Goal: Obtain resource: Obtain resource

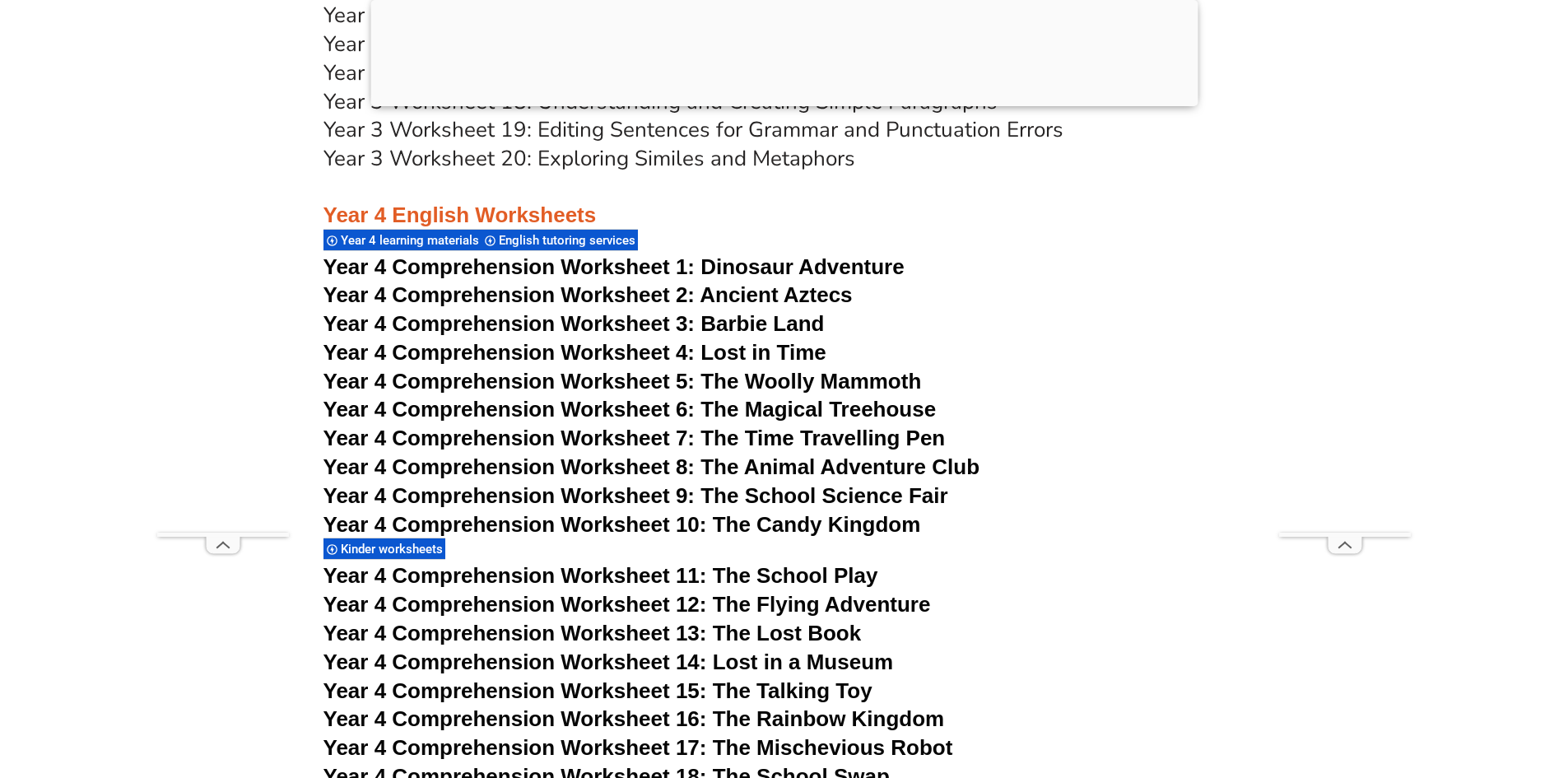
scroll to position [6505, 0]
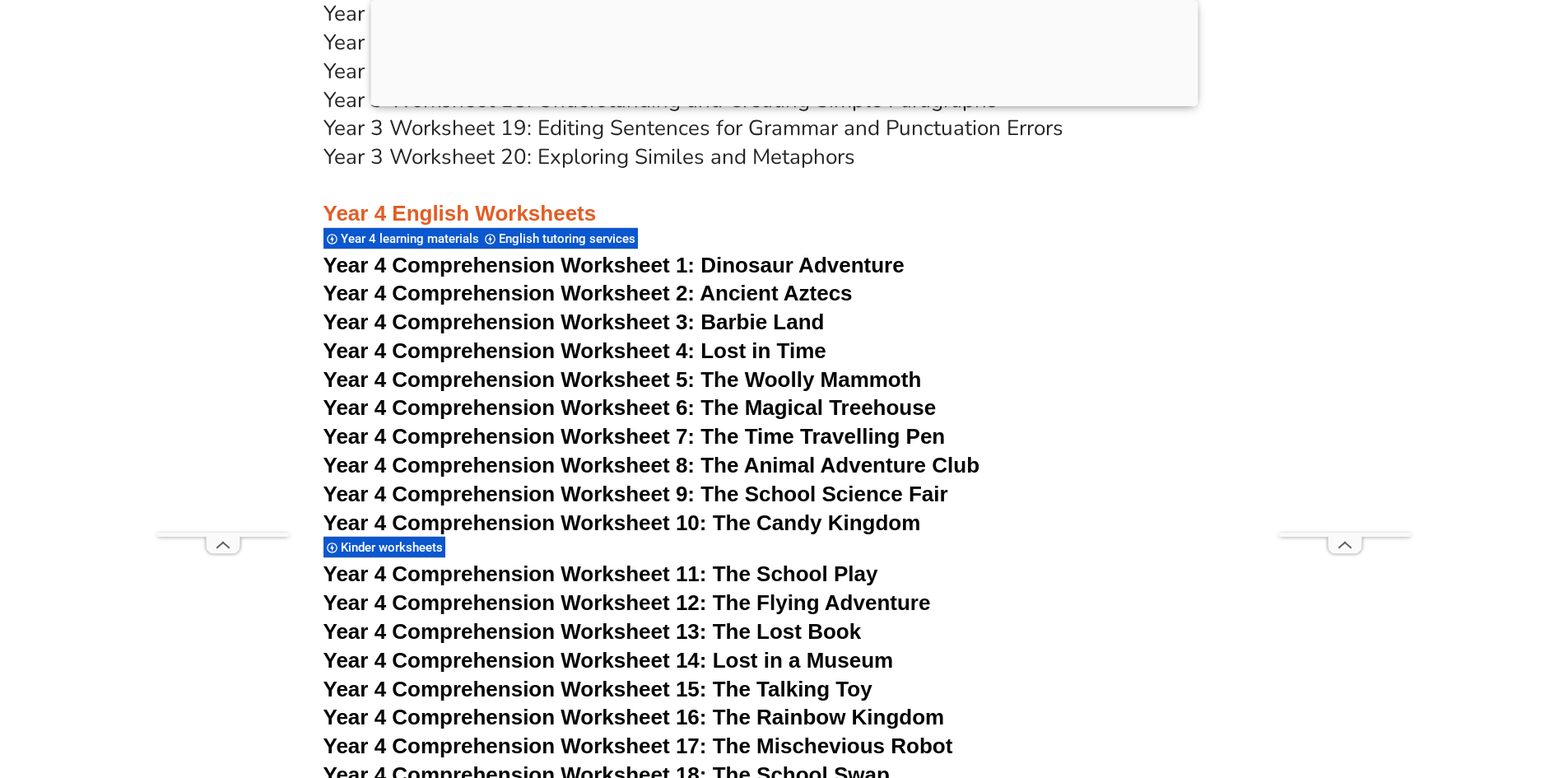
click at [737, 405] on span "Year 4 Comprehension Worksheet 6: The Magical Treehouse" at bounding box center [630, 408] width 613 height 25
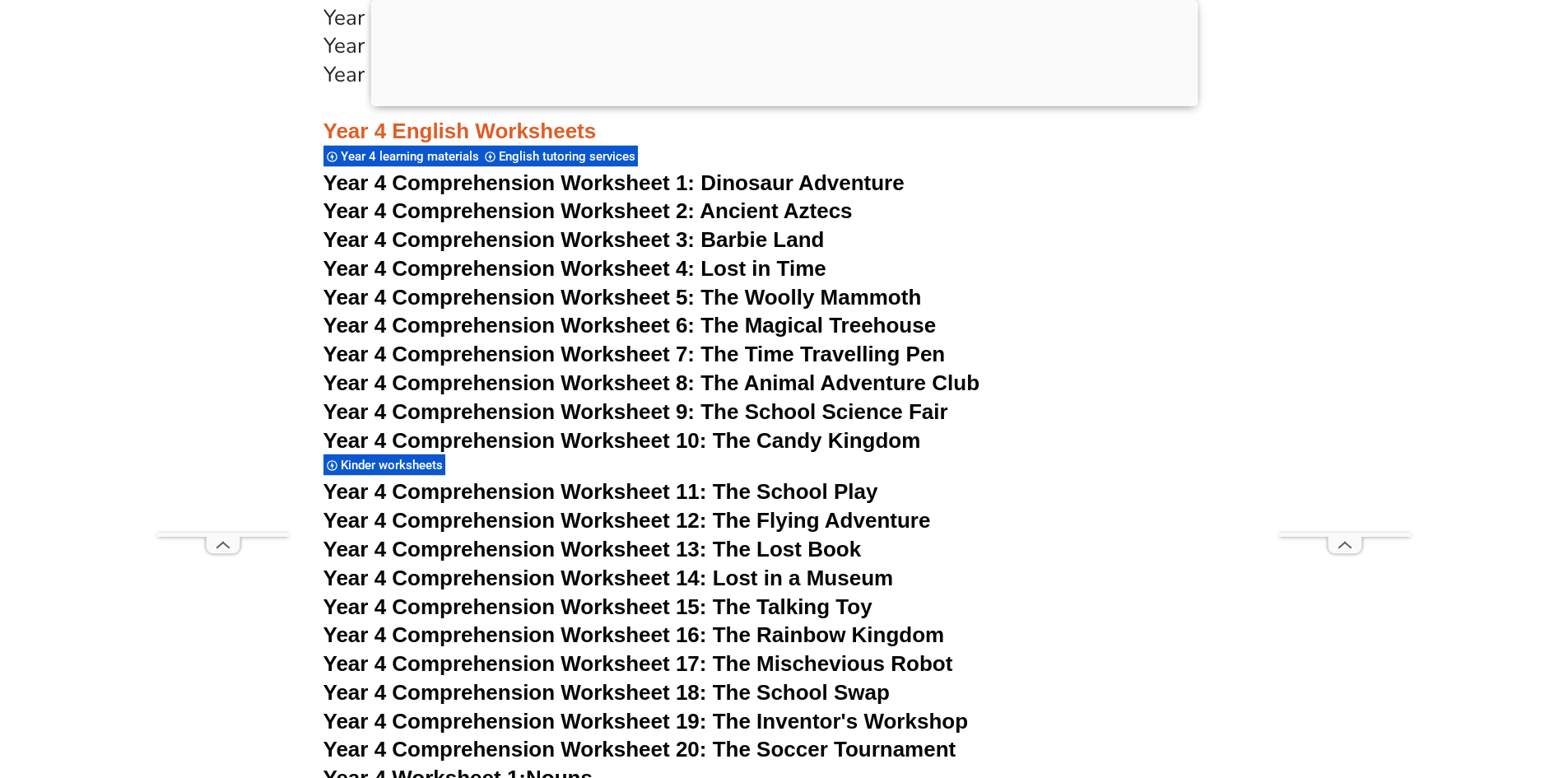
click at [582, 492] on span "Year 4 Comprehension Worksheet 11: The School Play" at bounding box center [600, 491] width 555 height 25
click at [758, 236] on span "Year 4 Comprehension Worksheet 3: Barbie Land" at bounding box center [573, 239] width 501 height 25
click at [702, 260] on span "Year 4 Comprehension Worksheet 4: Lost in Time" at bounding box center [574, 268] width 503 height 25
click at [844, 295] on span "Year 4 Comprehension Worksheet 5: The Woolly Mammoth" at bounding box center [622, 297] width 598 height 25
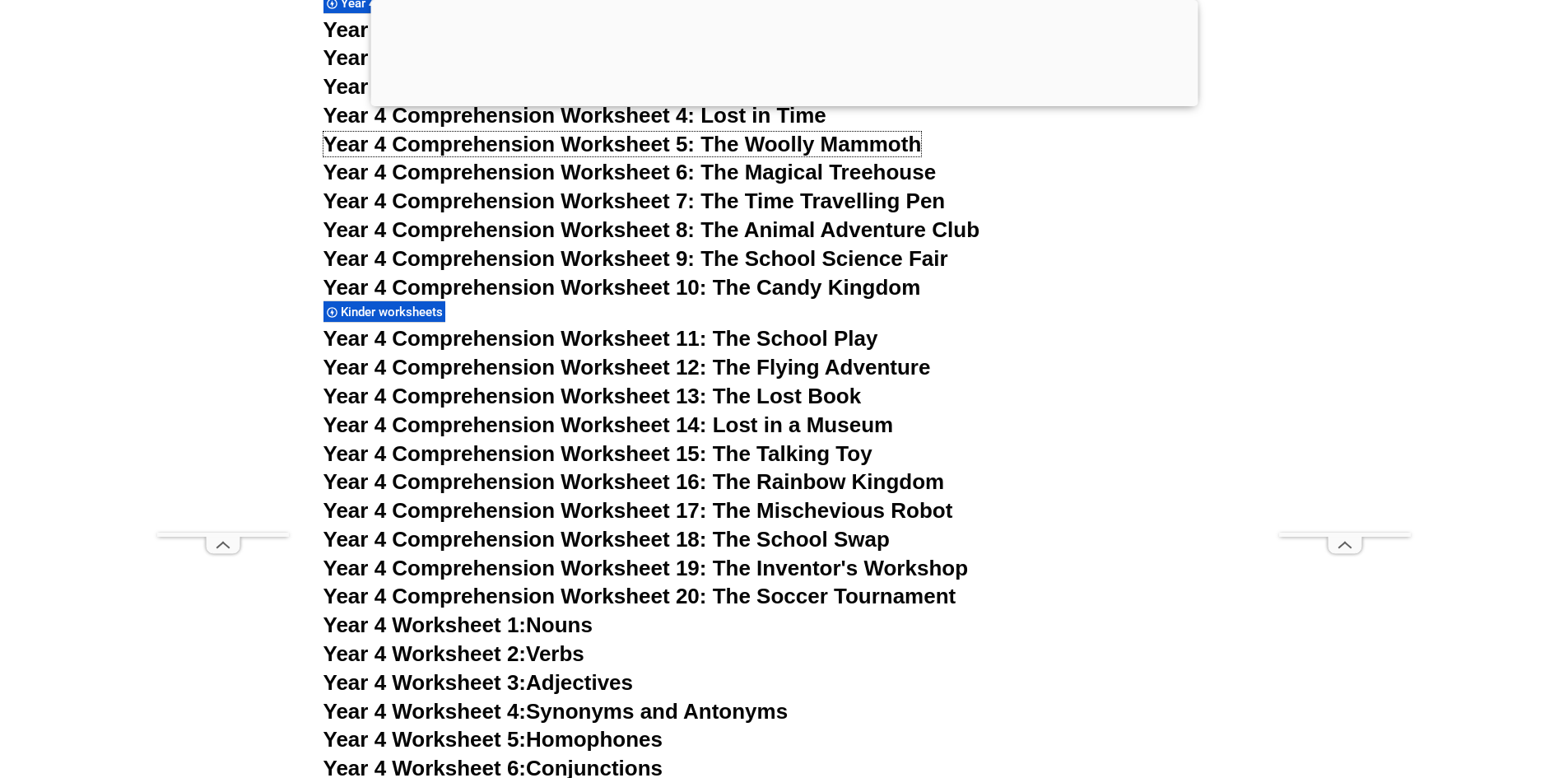
scroll to position [6751, 0]
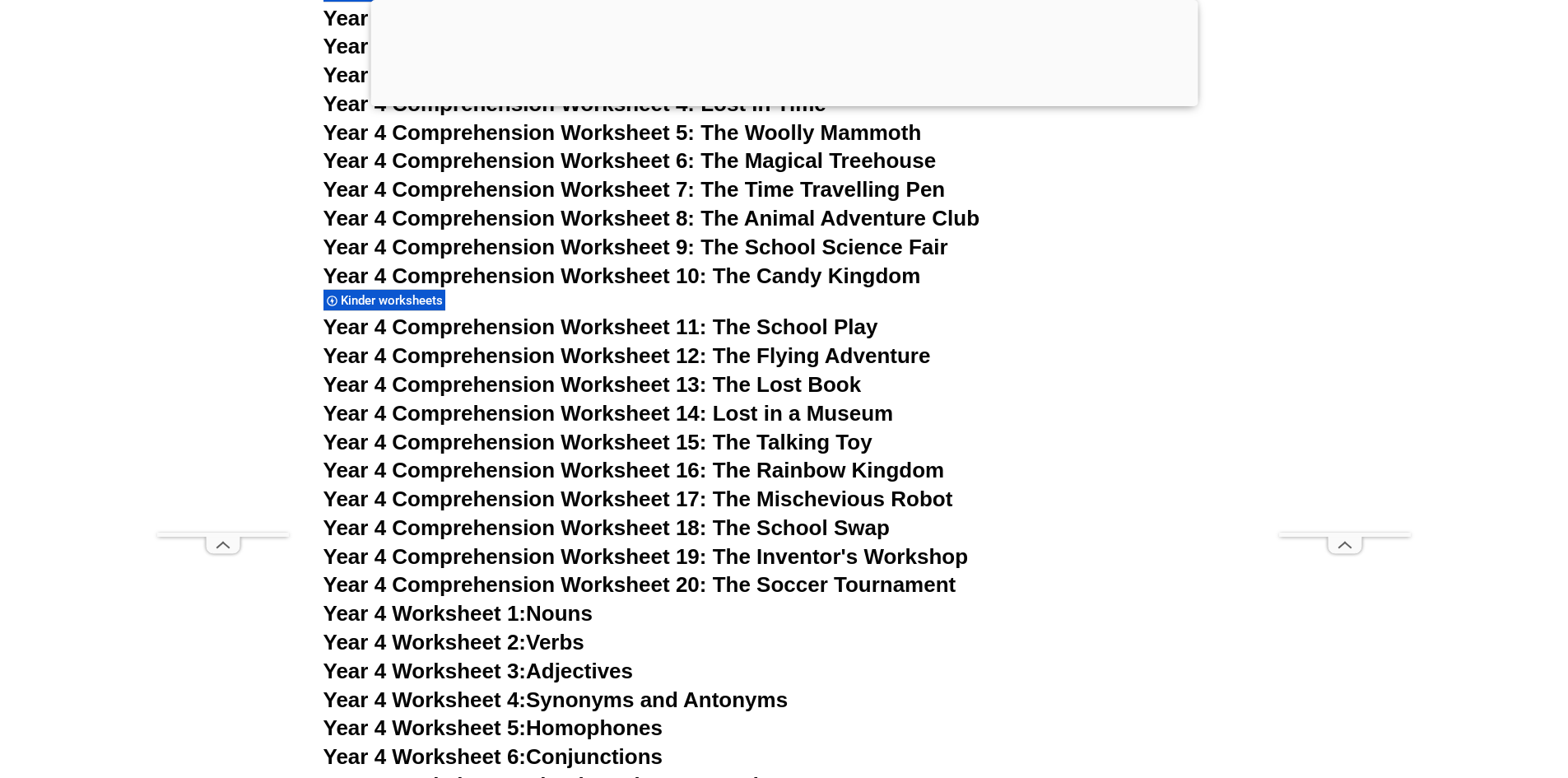
click at [751, 388] on span "Year 4 Comprehension Worksheet 13: The Lost Book" at bounding box center [592, 384] width 538 height 25
click at [805, 440] on span "Year 4 Comprehension Worksheet 15: The Talking Toy" at bounding box center [597, 442] width 549 height 25
click at [730, 579] on span "Year 4 Comprehension Worksheet 20: The Soccer Tournament" at bounding box center [640, 584] width 633 height 25
click at [759, 469] on span "Year 4 Comprehension Worksheet 16: The Rainbow Kingdom" at bounding box center [633, 470] width 621 height 25
click at [778, 527] on span "Year 4 Comprehension Worksheet 18: The School Swap" at bounding box center [607, 527] width 567 height 25
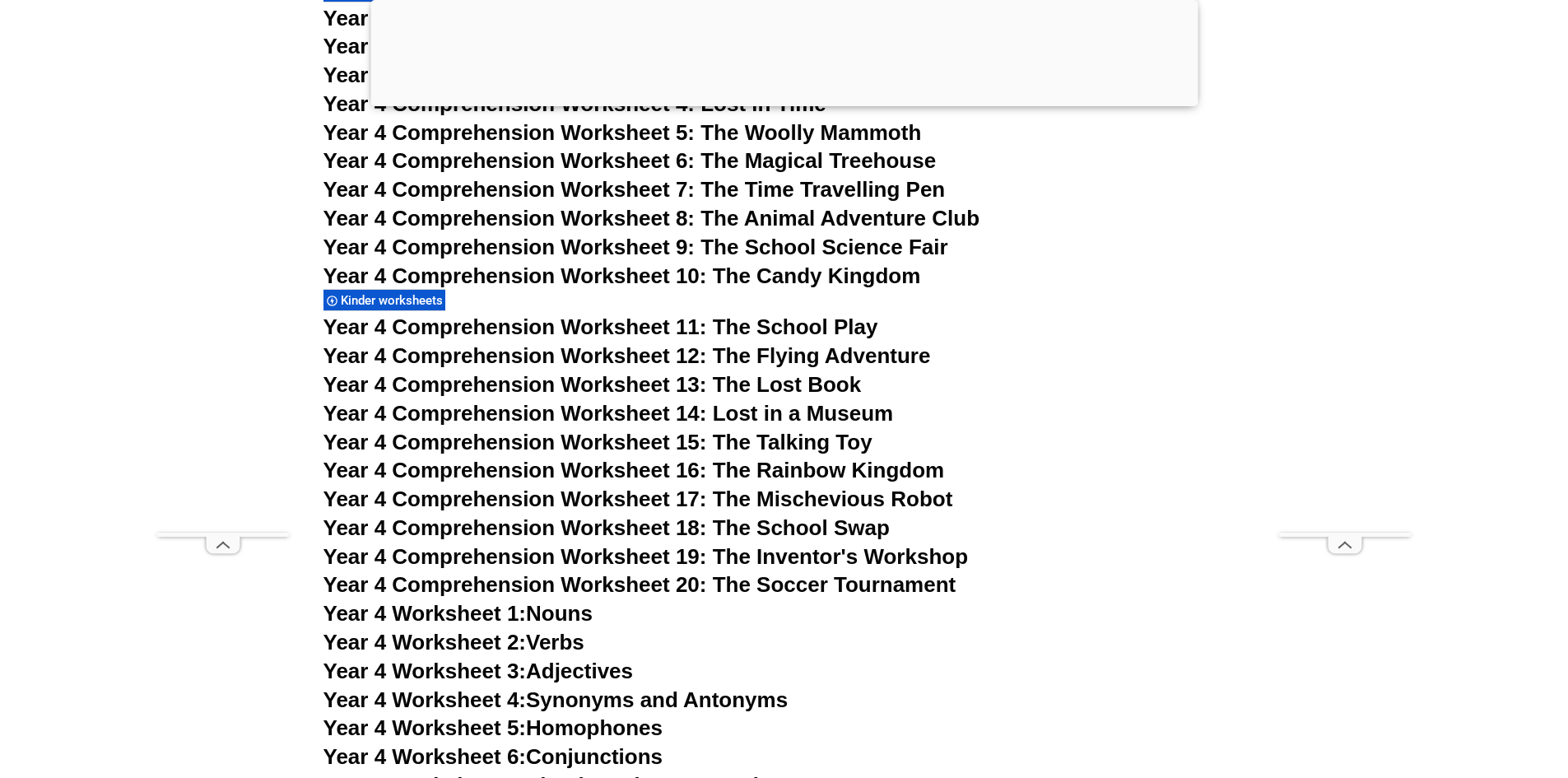
click at [765, 493] on span "Year 4 Comprehension Worksheet 17: The Mischevious Robot" at bounding box center [638, 498] width 630 height 25
click at [784, 410] on span "Year 4 Comprehension Worksheet 14: Lost in a Museum" at bounding box center [608, 413] width 571 height 25
click at [711, 348] on span "Year 4 Comprehension Worksheet 12: The Flying Adventure" at bounding box center [627, 356] width 608 height 25
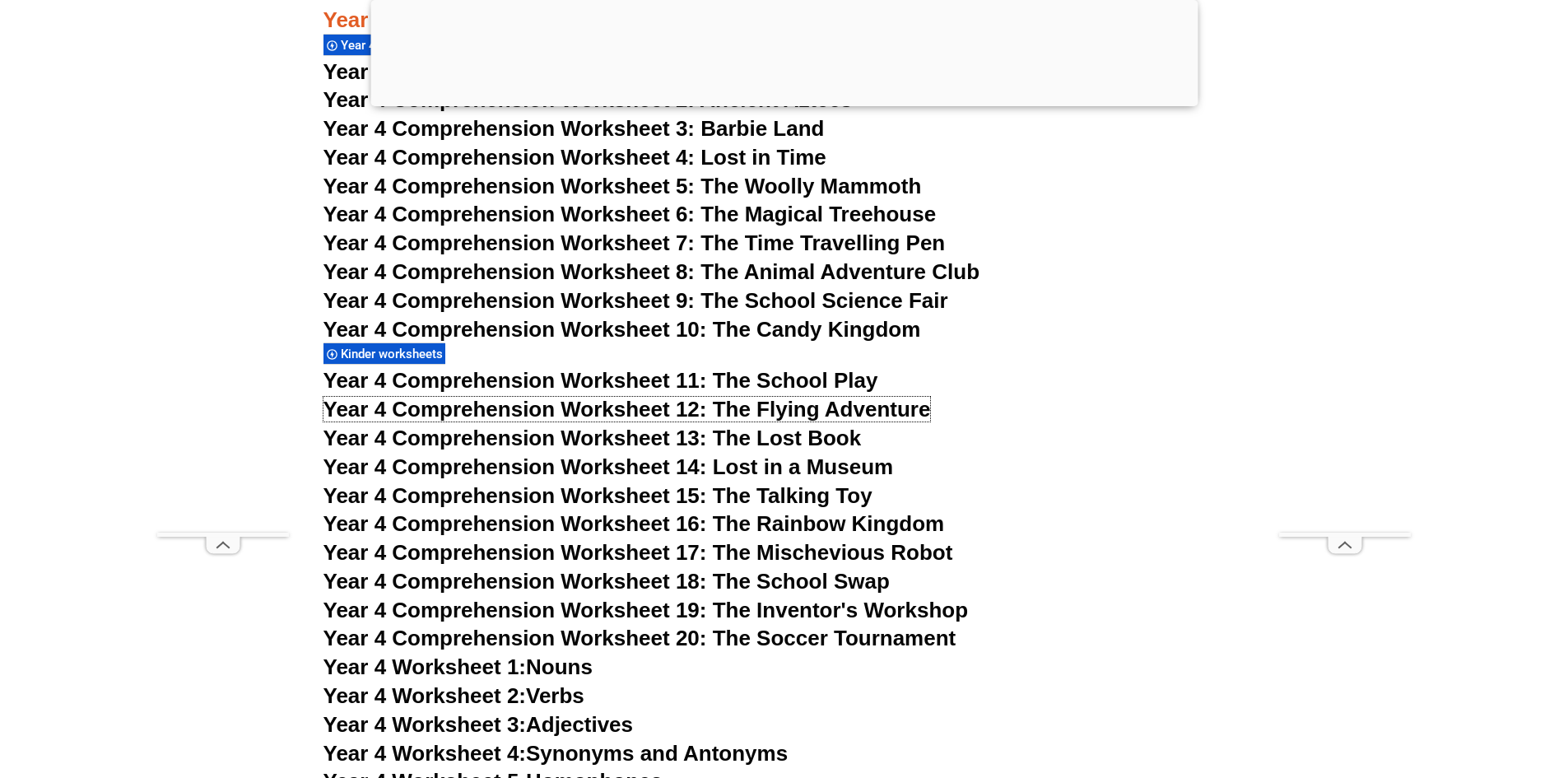
scroll to position [6669, 0]
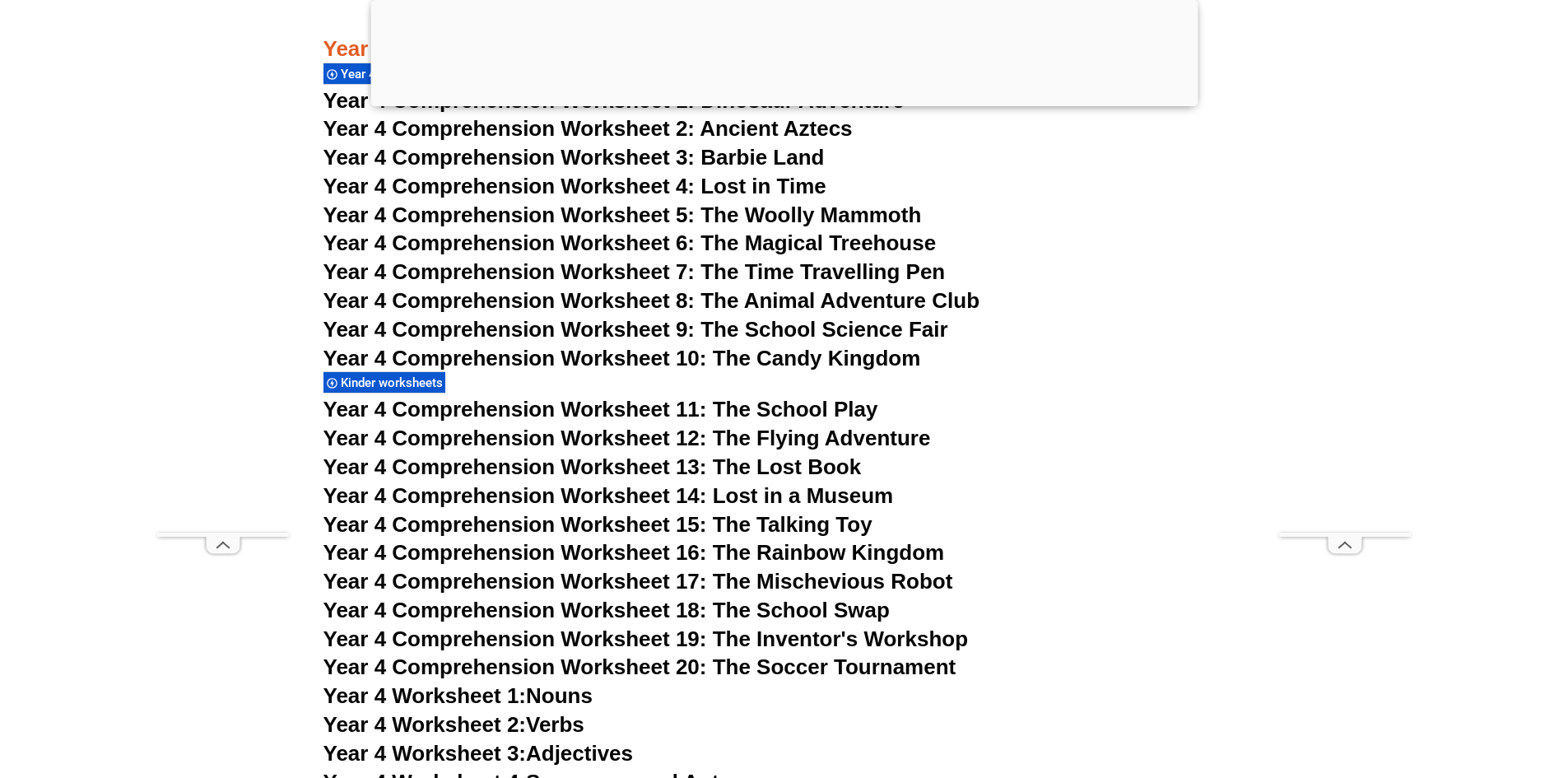
click at [833, 299] on span "Year 4 Comprehension Worksheet 8: The Animal Adventure Club" at bounding box center [651, 300] width 657 height 25
click at [819, 269] on span "Year 4 Comprehension Worksheet 7: The Time Travelling Pen" at bounding box center [634, 271] width 622 height 25
click at [1022, 419] on h3 "Year 4 Comprehension Worksheet 11: The School Play" at bounding box center [784, 410] width 922 height 28
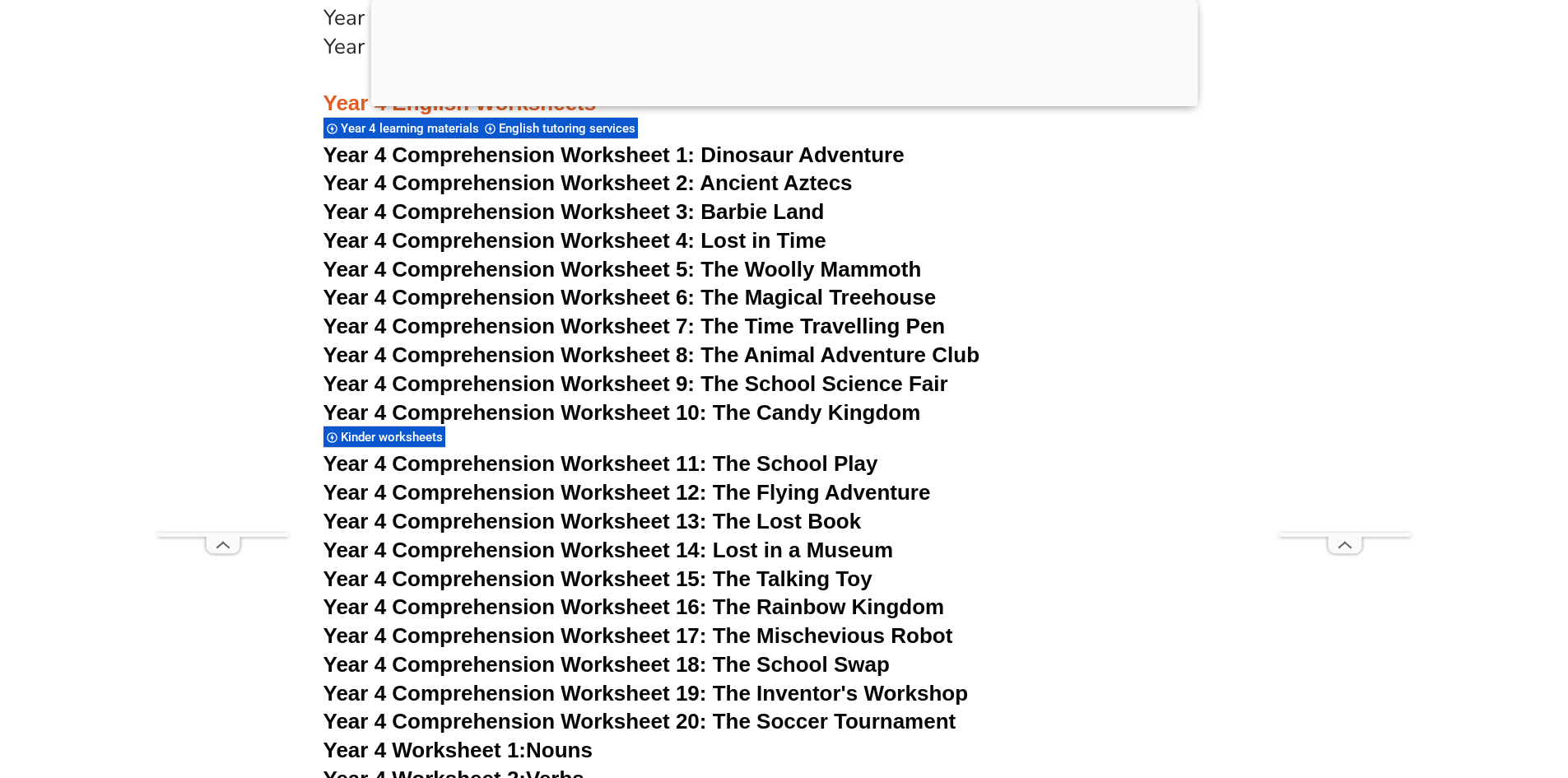
scroll to position [6587, 0]
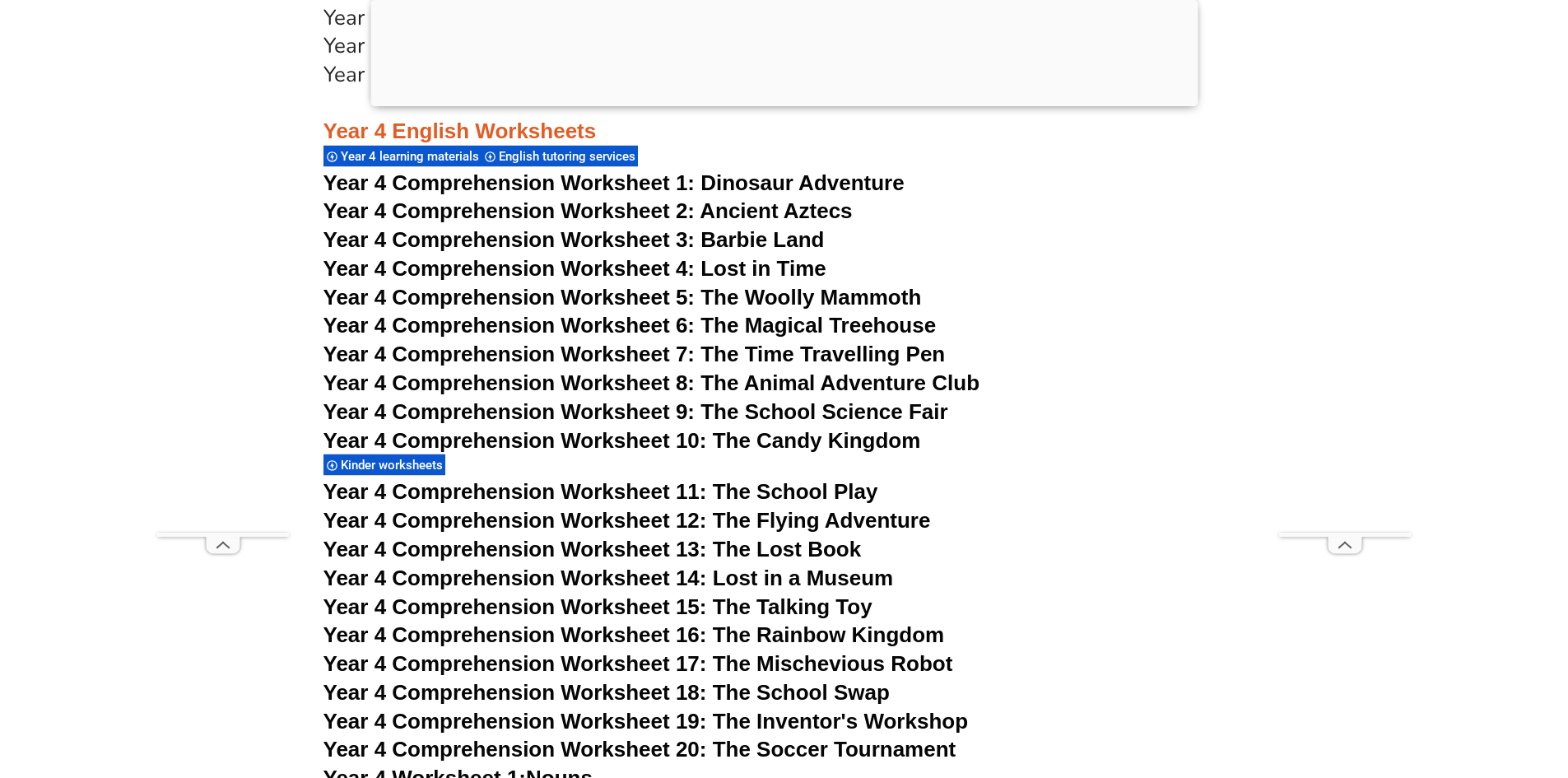
click at [674, 182] on span "Year 4 Comprehension Worksheet 1:" at bounding box center [509, 182] width 372 height 25
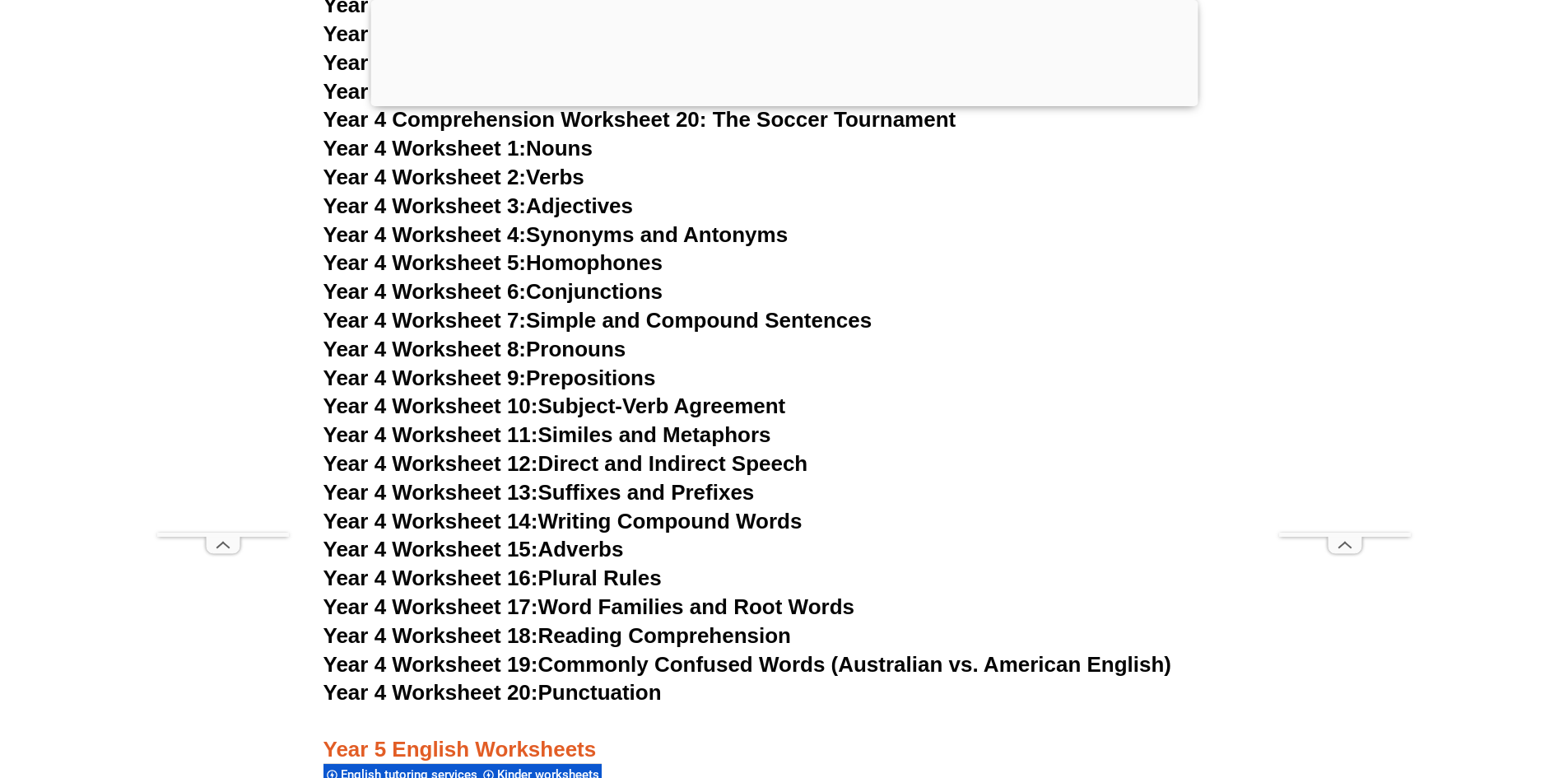
scroll to position [7246, 0]
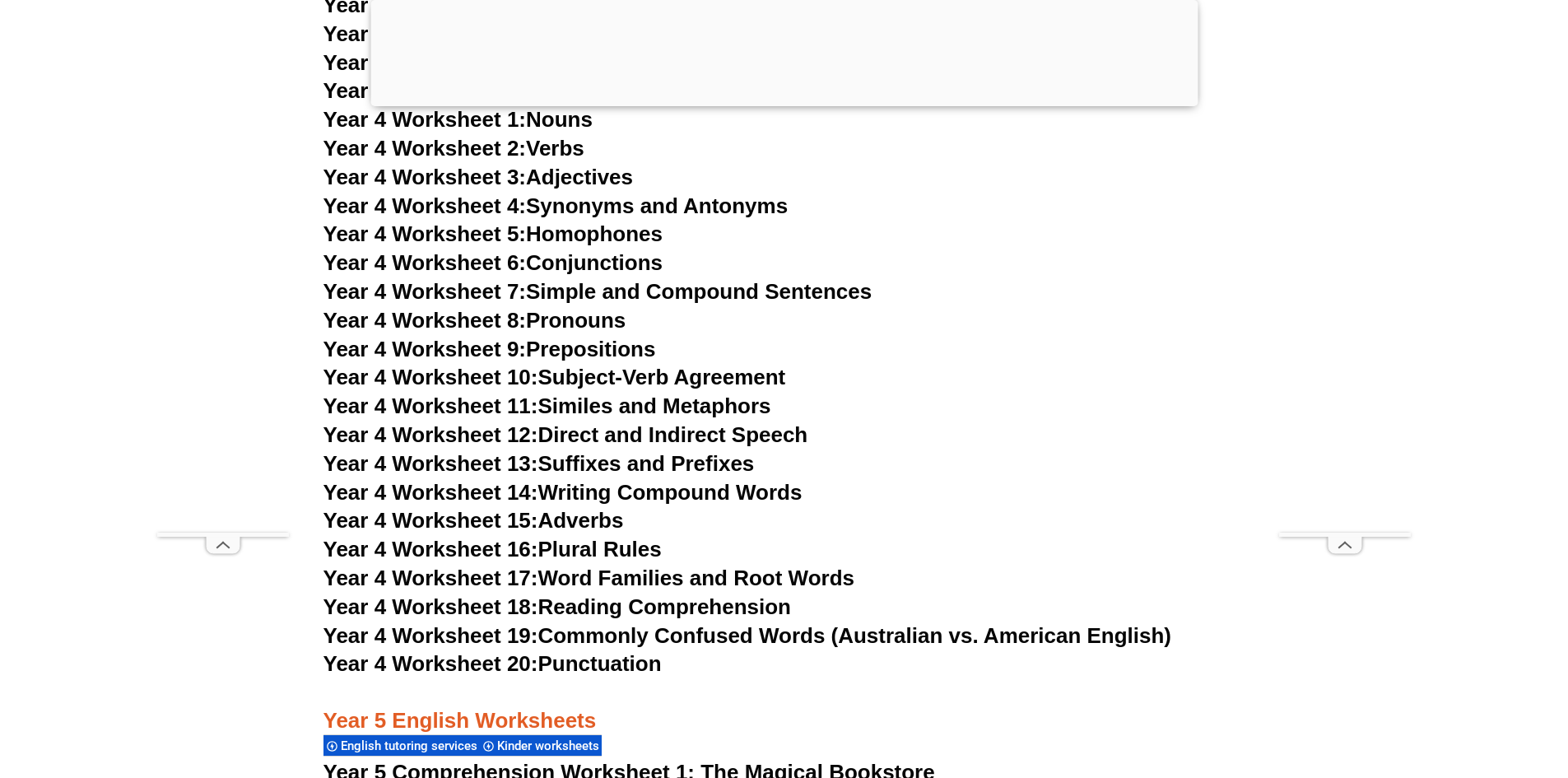
click at [579, 608] on link "Year 4 Worksheet 18: Reading Comprehension" at bounding box center [557, 607] width 468 height 25
click at [660, 448] on h3 "Year 4 Worksheet 12: Direct and Indirect Speech" at bounding box center [784, 435] width 922 height 28
click at [663, 464] on link "Year 4 Worksheet 13: Suffixes and Prefixes" at bounding box center [539, 463] width 432 height 25
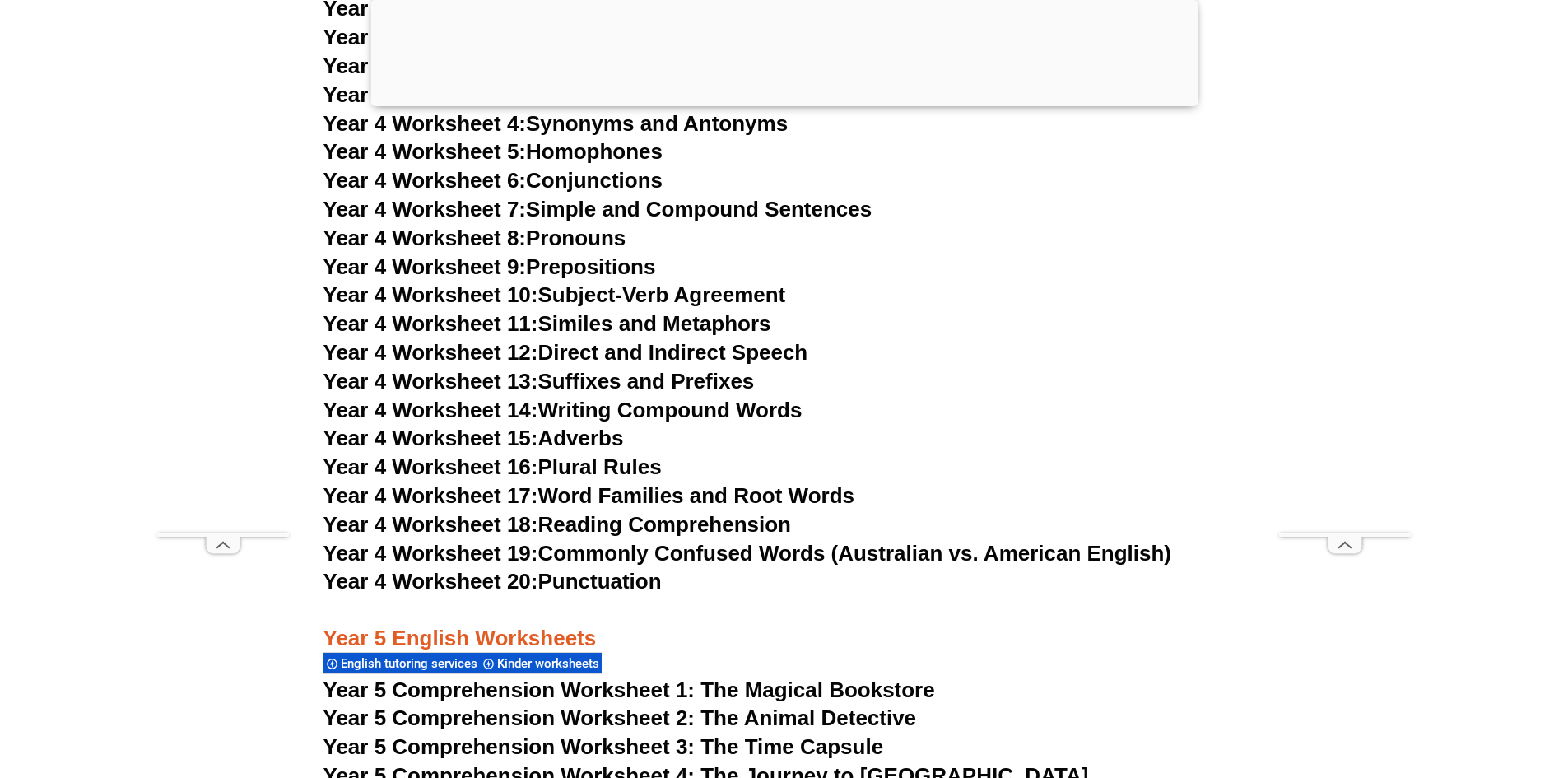
click at [632, 213] on link "Year 4 Worksheet 7: Simple and Compound Sentences" at bounding box center [597, 208] width 549 height 25
click at [571, 589] on link "Year 4 Worksheet 20: Punctuation" at bounding box center [492, 581] width 338 height 25
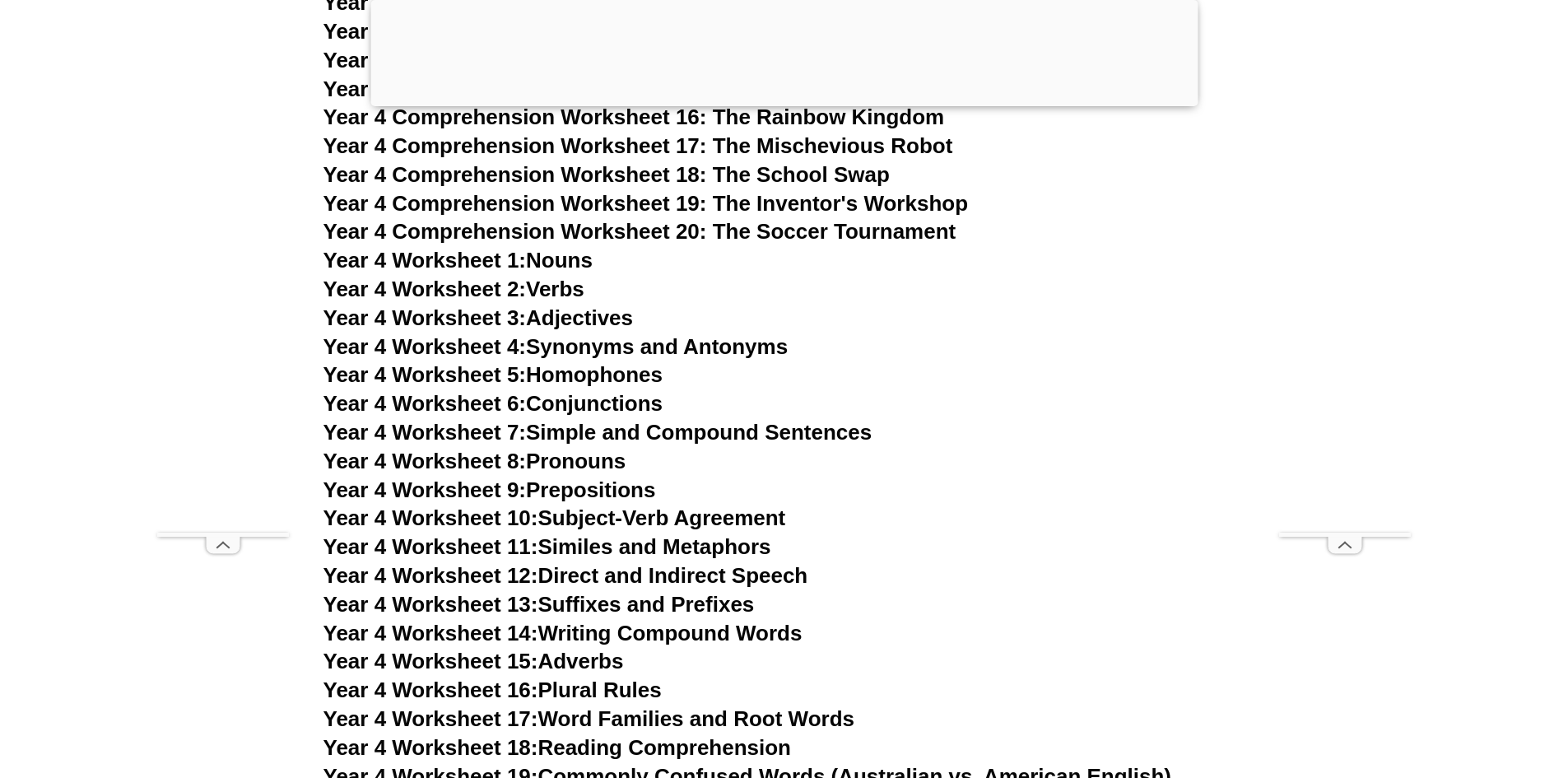
scroll to position [7081, 0]
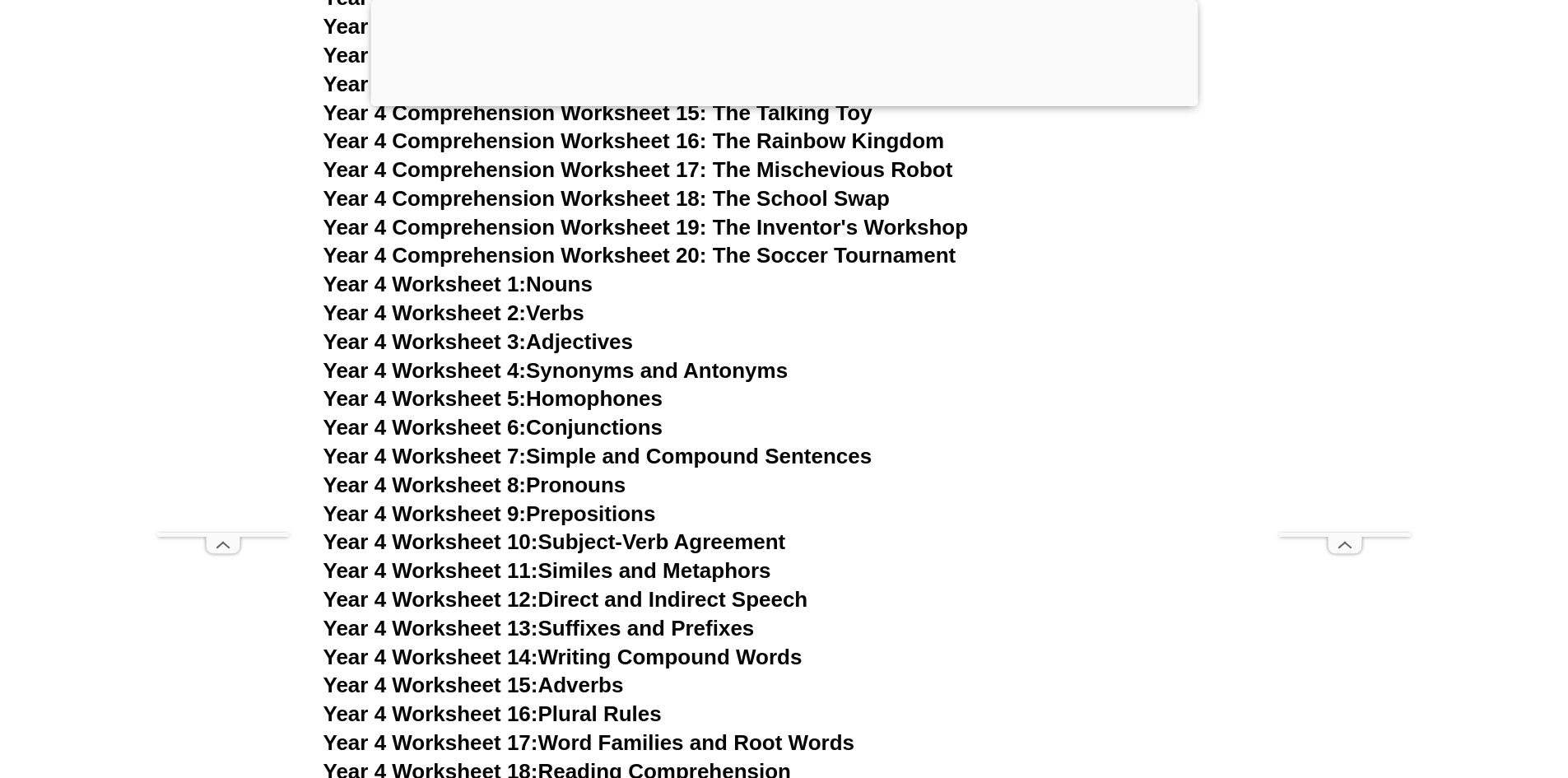
click at [565, 336] on link "Year 4 Worksheet 3: Adjectives" at bounding box center [478, 342] width 310 height 25
click at [552, 282] on link "Year 4 Worksheet 1: Nouns" at bounding box center [458, 283] width 270 height 25
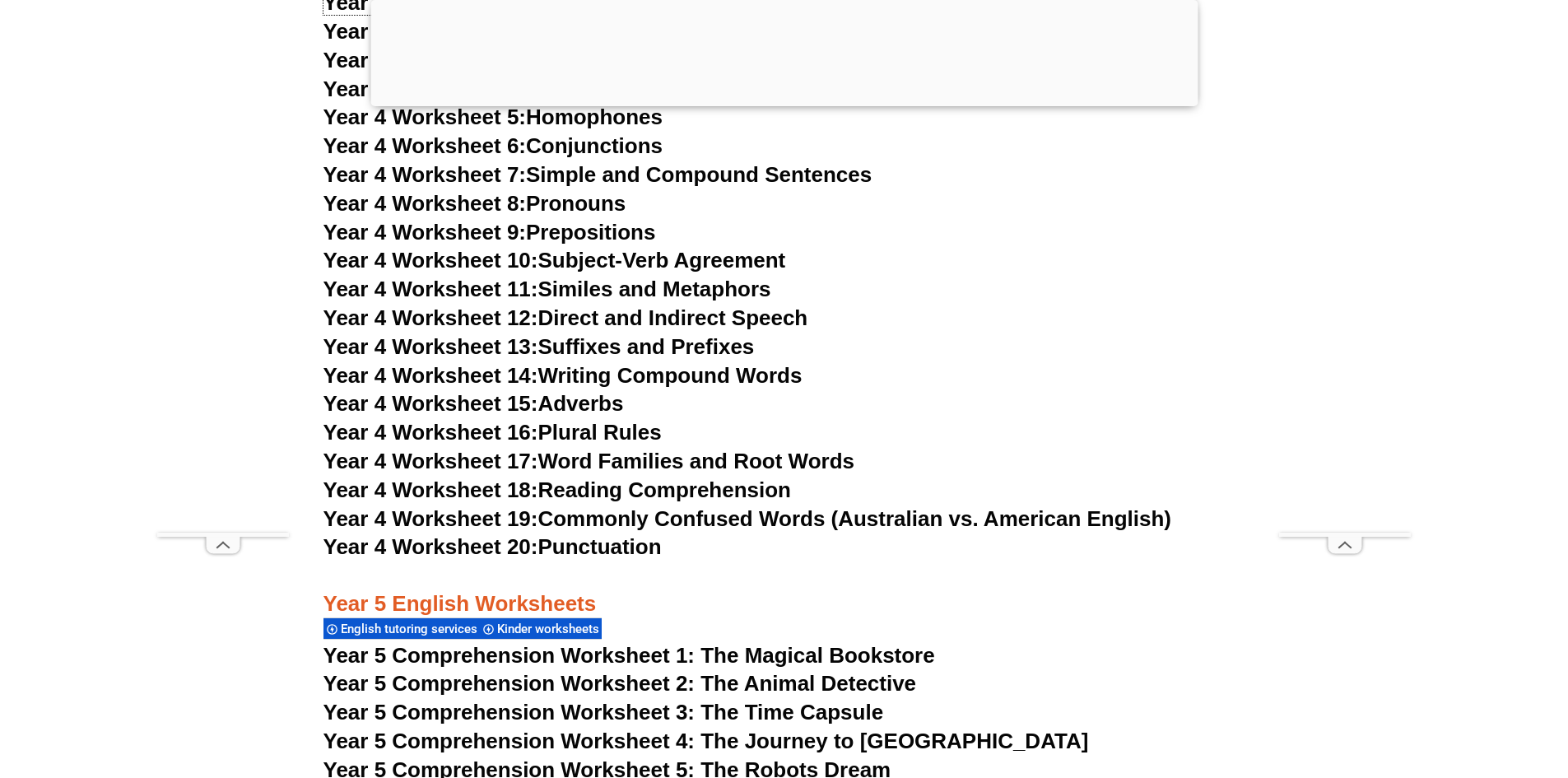
scroll to position [7574, 0]
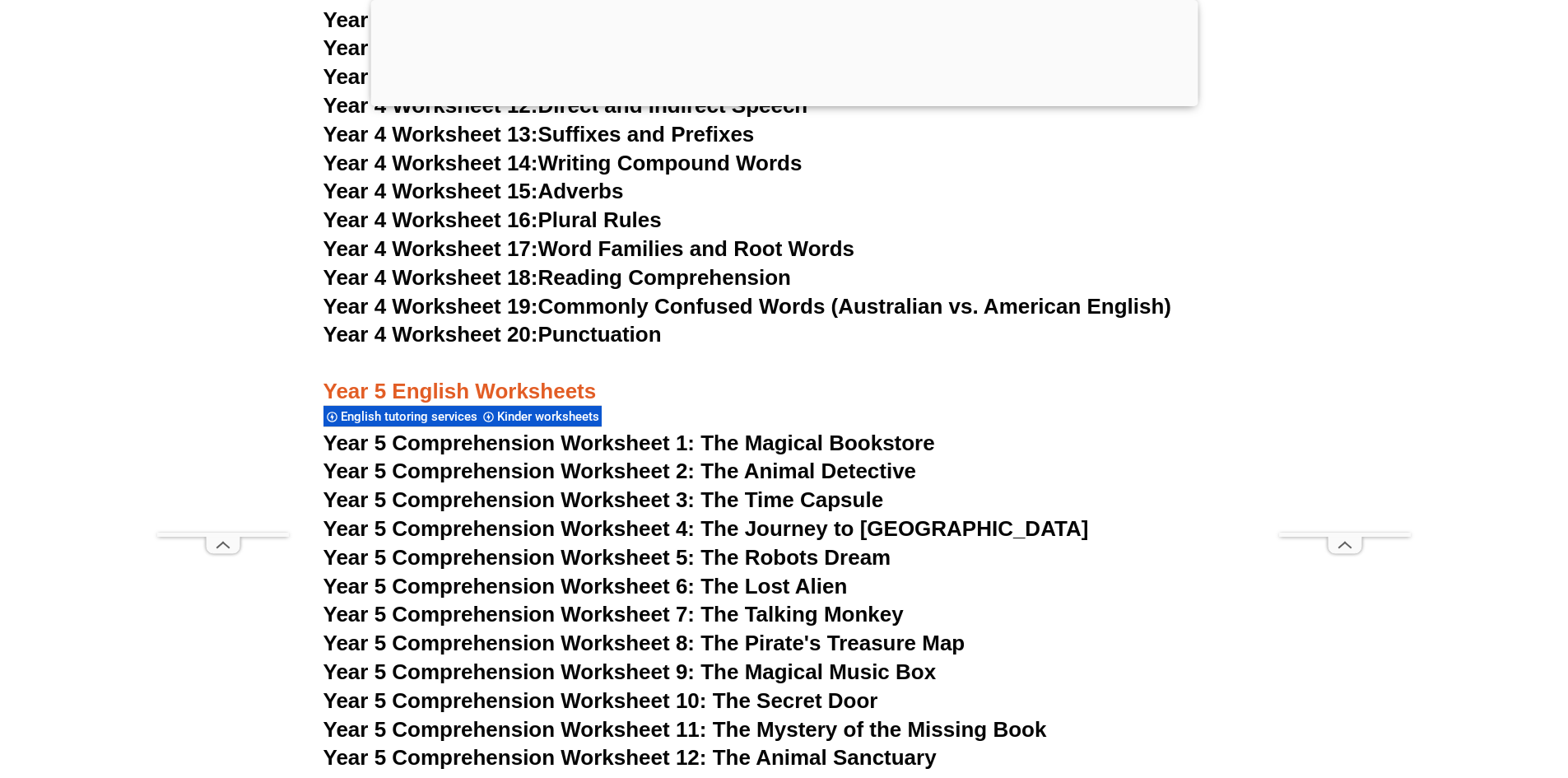
click at [784, 427] on div "Year 5 English Worksheets English tutoring services Kinder worksheets" at bounding box center [784, 389] width 922 height 78
click at [781, 434] on span "Year 5 Comprehension Worksheet 1: The Magical Bookstore" at bounding box center [629, 443] width 611 height 25
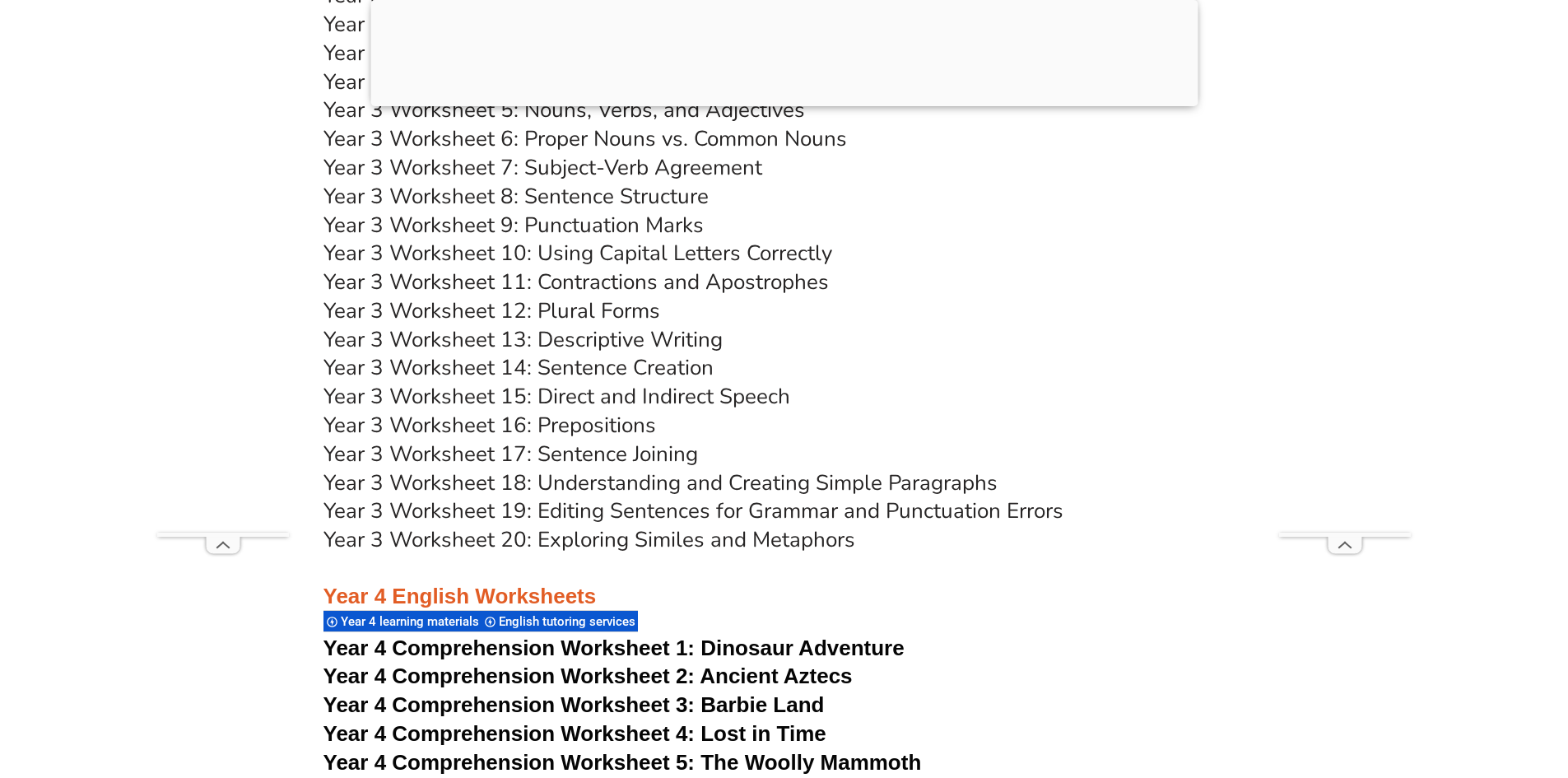
scroll to position [6092, 0]
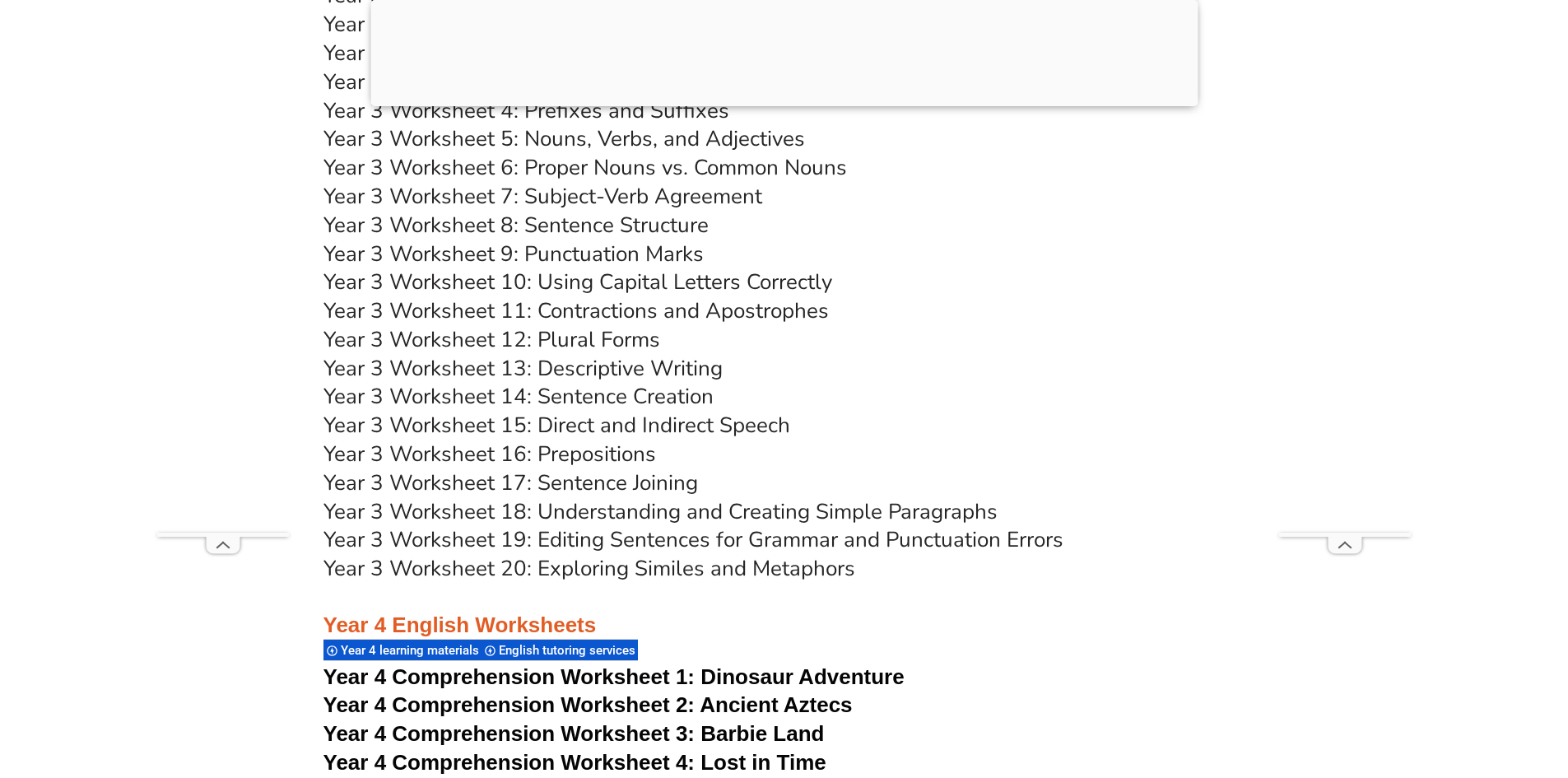
click at [610, 402] on link "Year 3 Worksheet 14: Sentence Creation" at bounding box center [518, 395] width 390 height 29
click at [879, 390] on h3 "Year 3 Worksheet 14: Sentence Creation" at bounding box center [784, 396] width 922 height 28
click at [606, 226] on link "Year 3 Worksheet 8: Sentence Structure" at bounding box center [516, 225] width 385 height 29
click at [615, 508] on link "Year 3 Worksheet 18: Understanding and Creating Simple Paragraphs" at bounding box center [660, 511] width 674 height 29
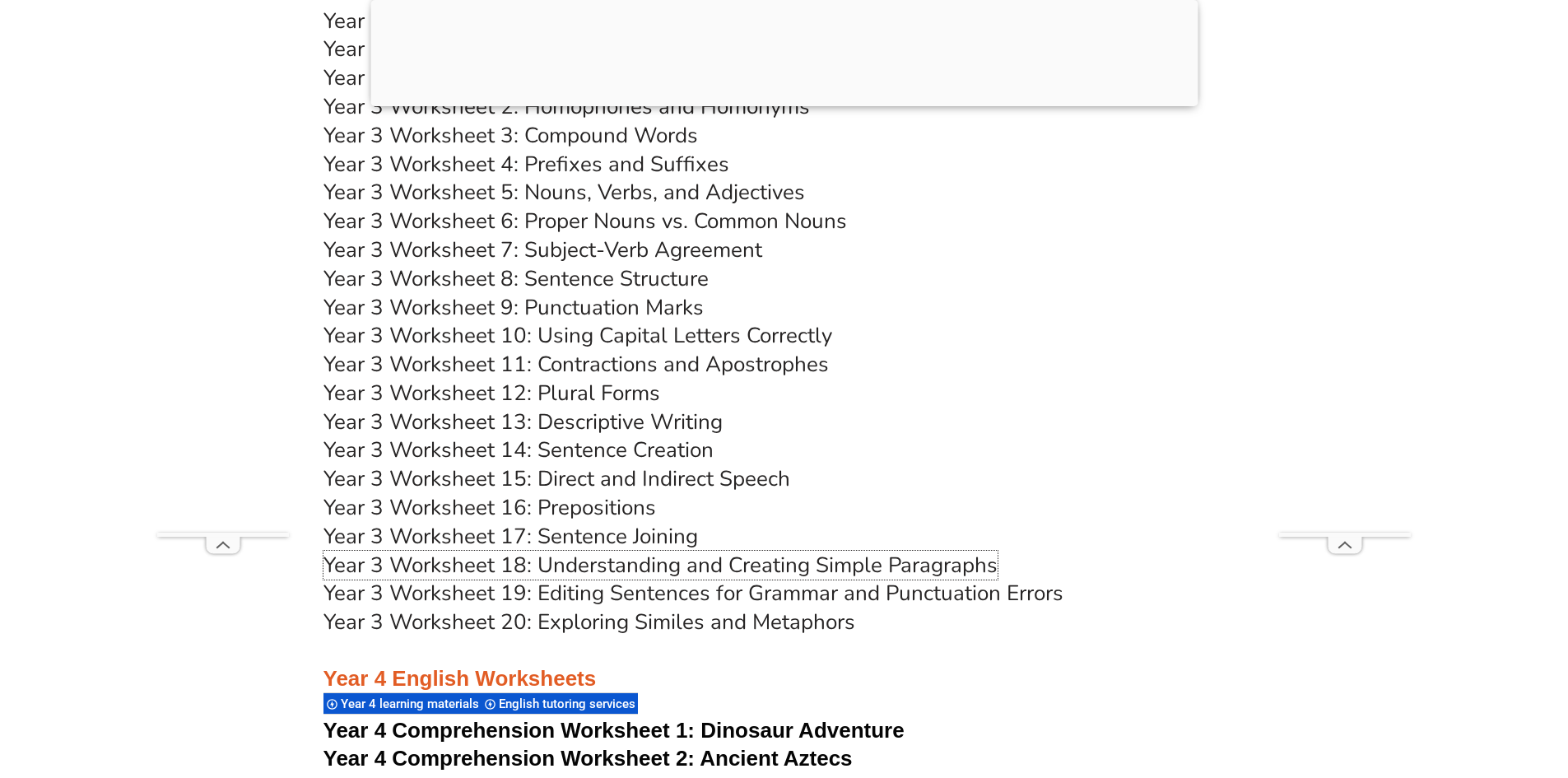
scroll to position [6010, 0]
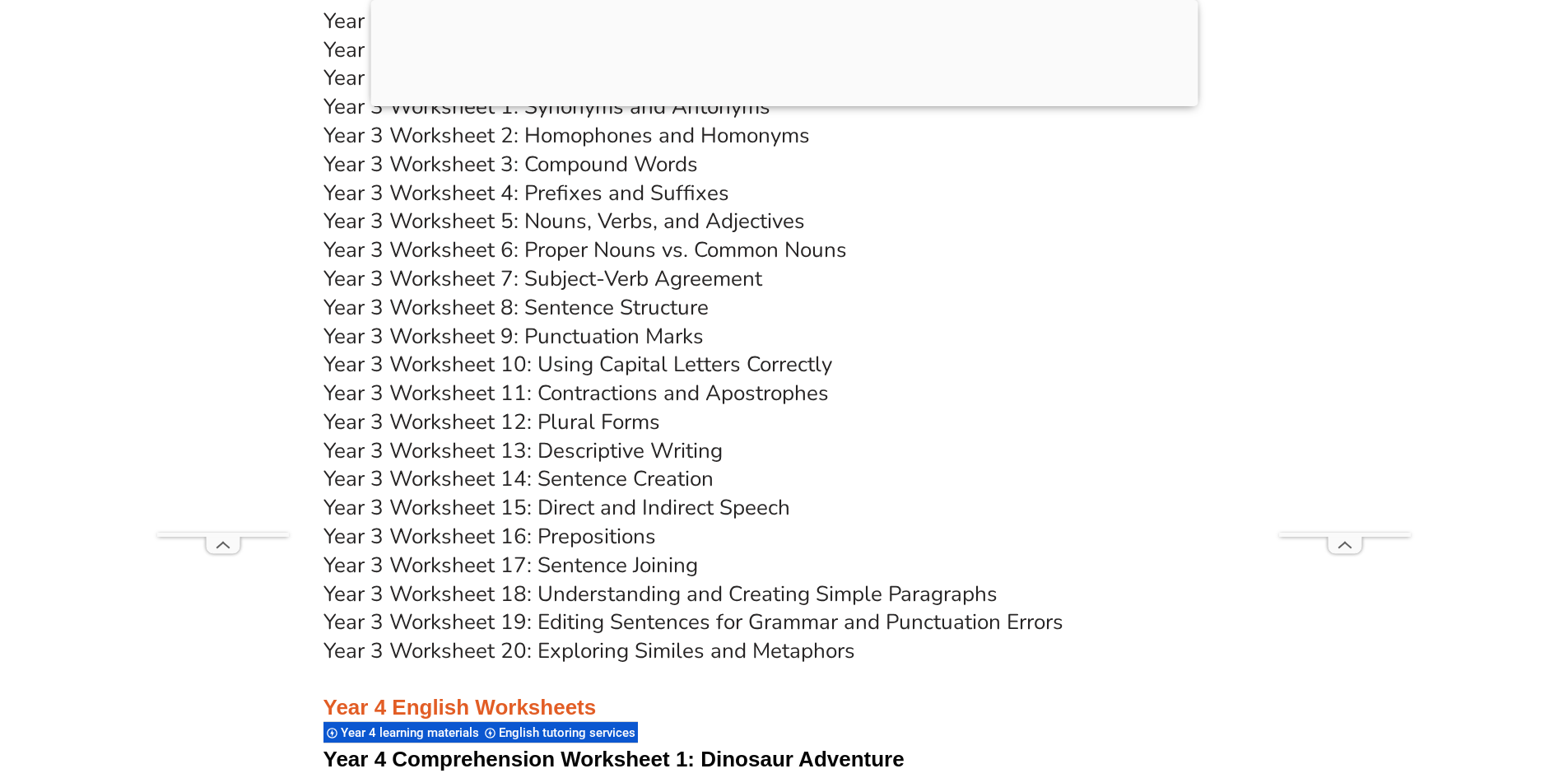
click at [602, 449] on link "Year 3 Worksheet 13: Descriptive Writing" at bounding box center [522, 450] width 399 height 29
click at [909, 445] on h3 "Year 3 Worksheet 13: Descriptive Writing" at bounding box center [784, 451] width 922 height 28
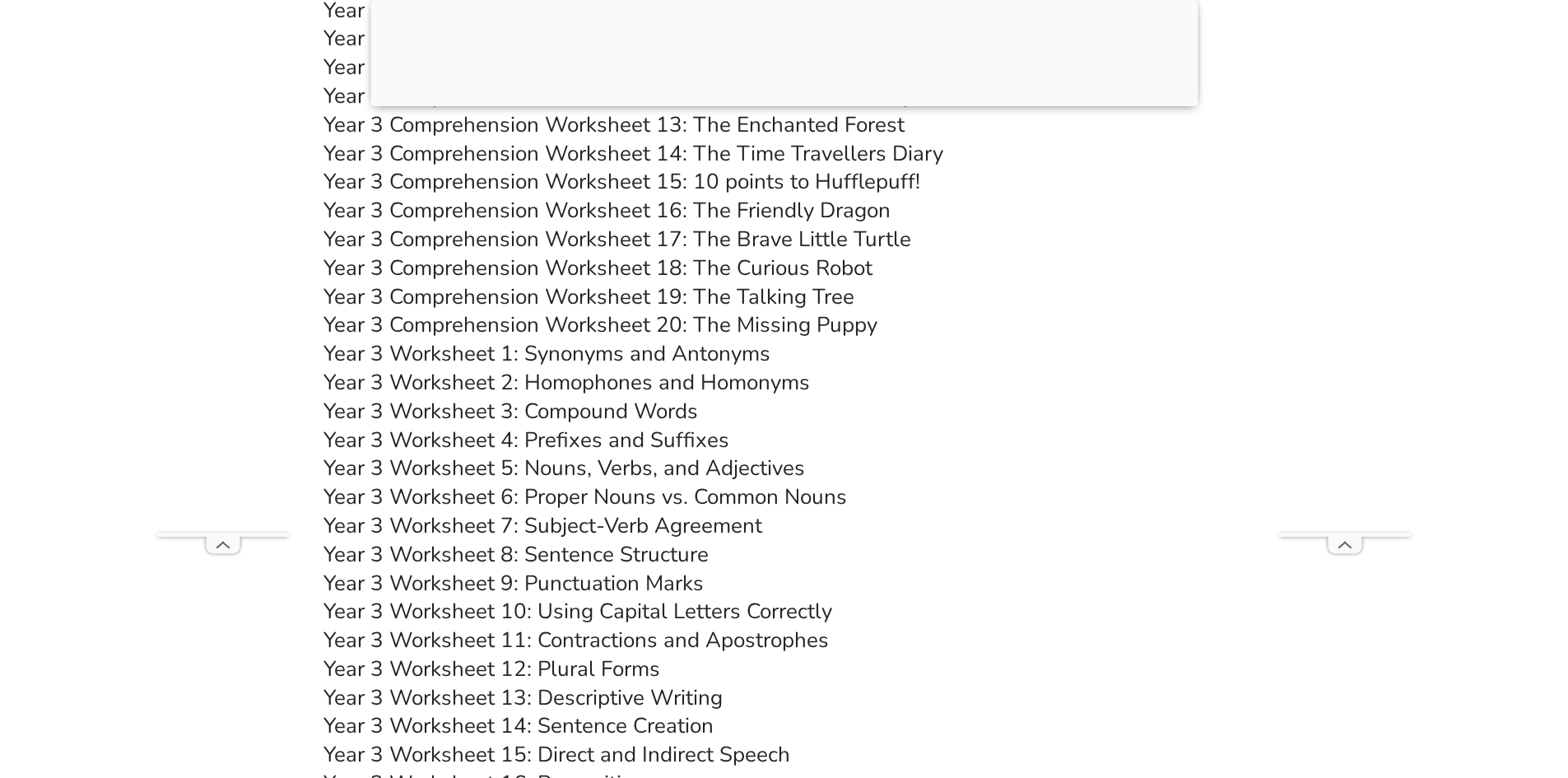
scroll to position [5681, 0]
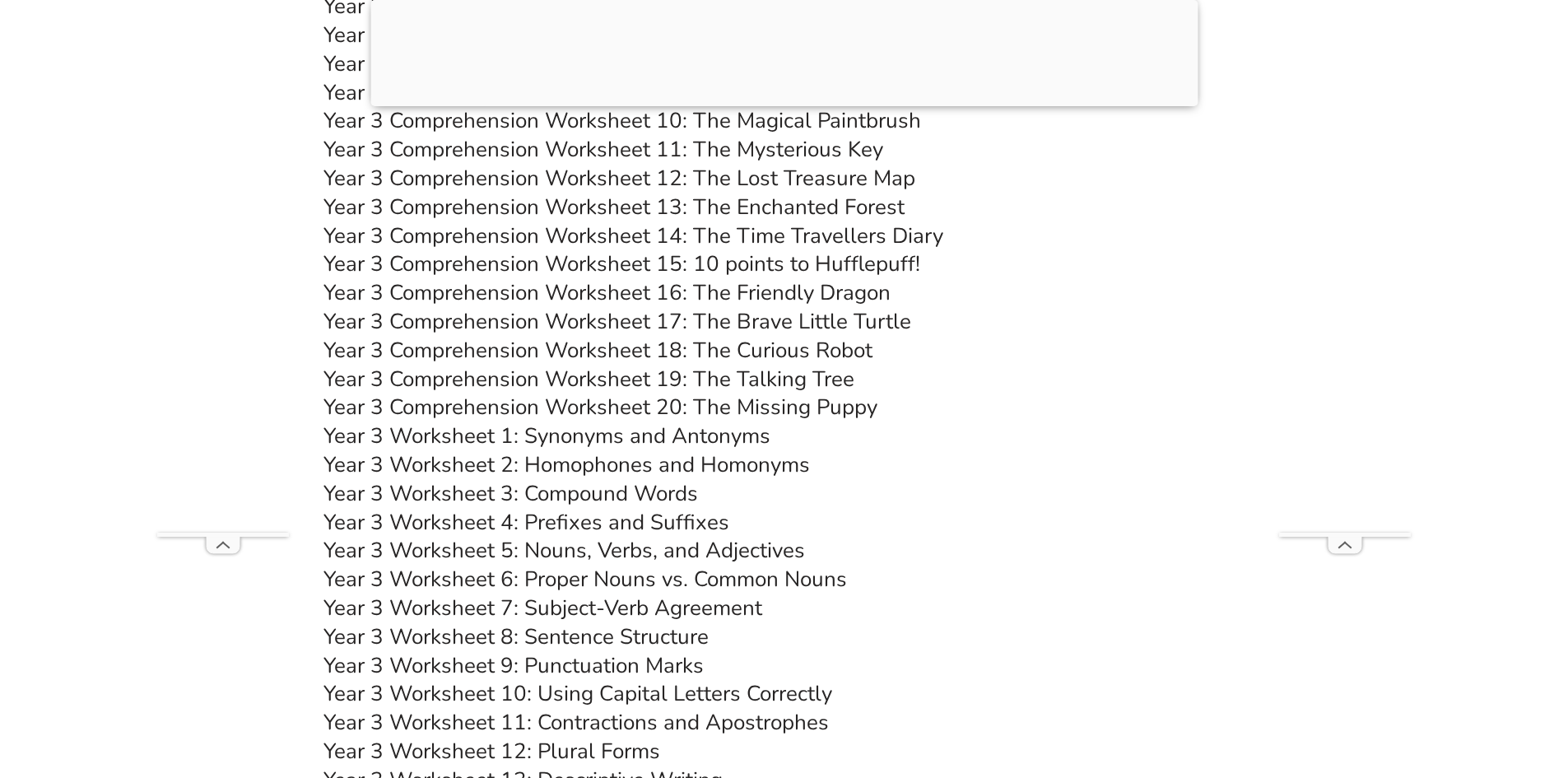
click at [558, 495] on link "Year 3 Worksheet 3: Compound Words" at bounding box center [510, 493] width 374 height 29
click at [1007, 396] on h3 "Year 3 Comprehension Worksheet 20: The Missing Puppy" at bounding box center [784, 408] width 922 height 28
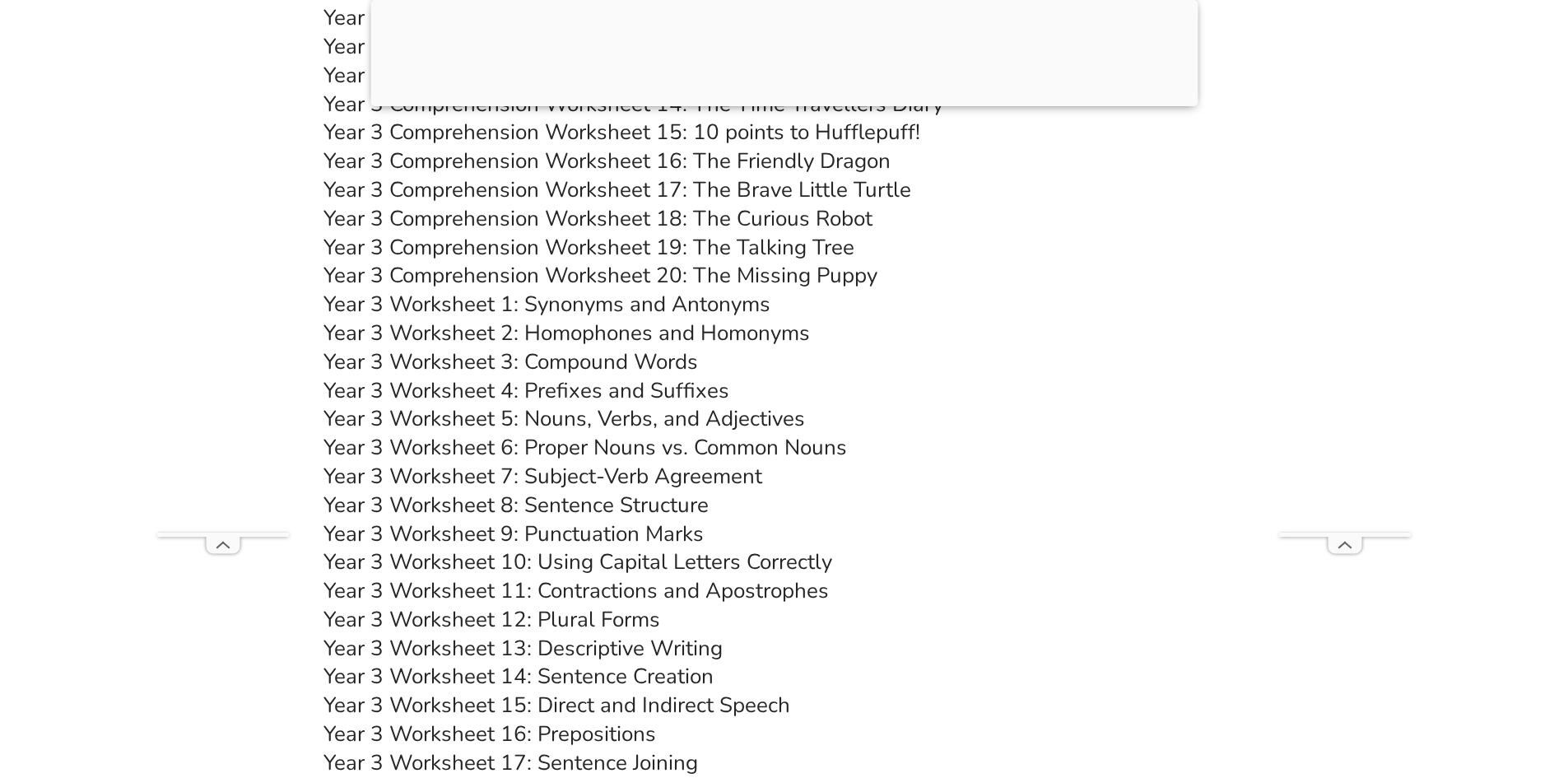
scroll to position [5846, 0]
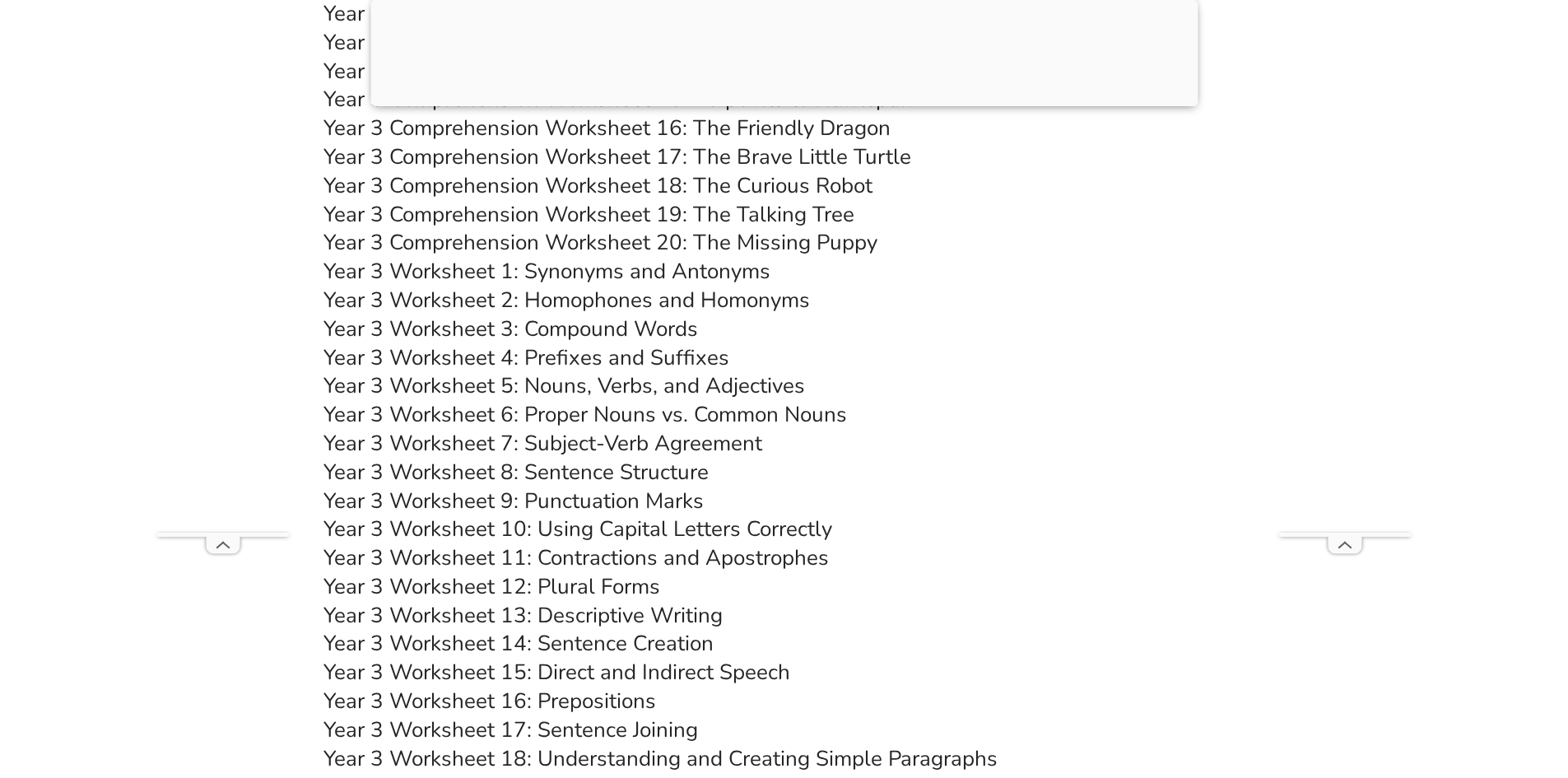
click at [551, 361] on link "Year 3 Worksheet 4: Prefixes and Suffixes" at bounding box center [526, 358] width 406 height 29
click at [859, 389] on h3 "Year 3 Worksheet 5: Nouns, Verbs, and Adjectives" at bounding box center [784, 386] width 922 height 28
click at [615, 389] on link "Year 3 Worksheet 5: Nouns, Verbs, and Adjectives" at bounding box center [564, 385] width 482 height 29
click at [980, 530] on h3 "Year 3 Worksheet 10: Using Capital Letters Correctly" at bounding box center [784, 529] width 922 height 28
